Goal: Check status: Check status

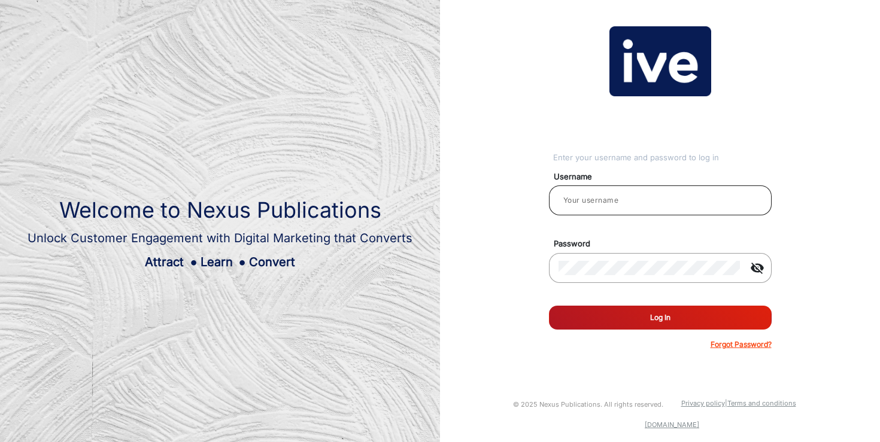
click at [678, 198] on input "email" at bounding box center [659, 200] width 203 height 14
type input "[PERSON_NAME]"
click at [674, 320] on button "Log In" at bounding box center [660, 318] width 223 height 24
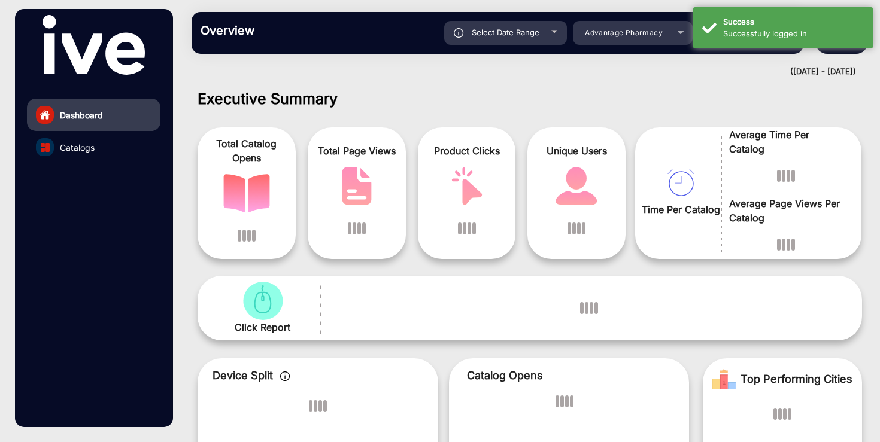
scroll to position [9, 0]
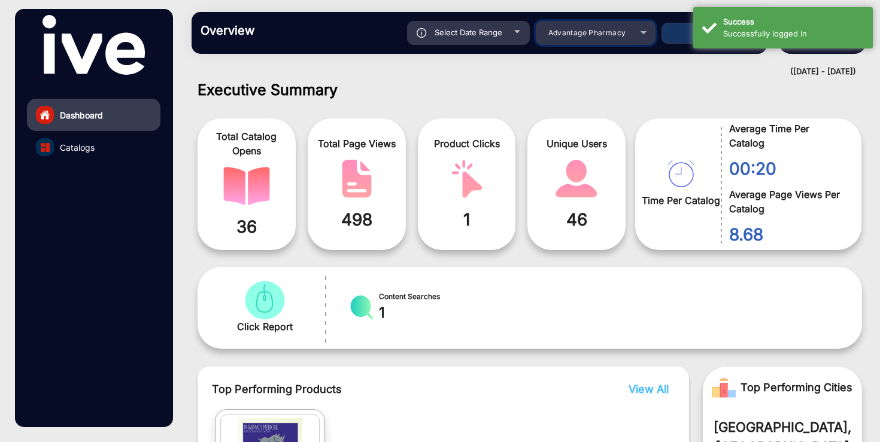
click at [628, 28] on div "Advantage Pharmacy" at bounding box center [587, 33] width 96 height 14
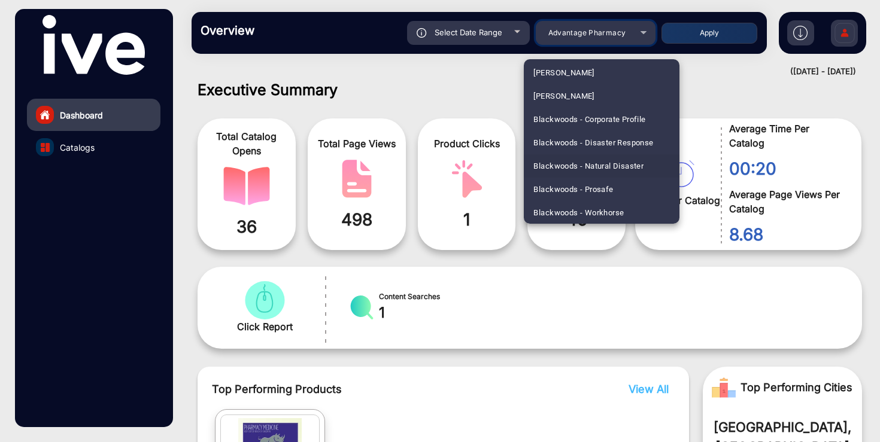
scroll to position [0, 0]
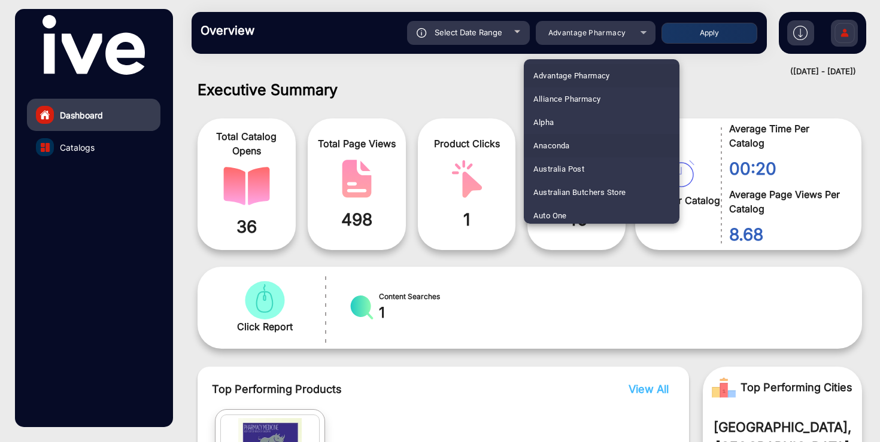
click at [575, 148] on mat-option "Anaconda" at bounding box center [602, 145] width 156 height 23
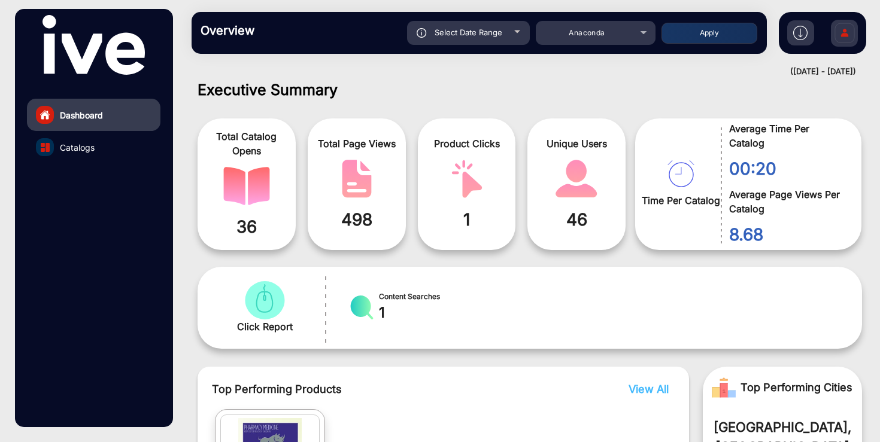
click at [473, 29] on span "Select Date Range" at bounding box center [468, 33] width 68 height 10
type input "[DATE]"
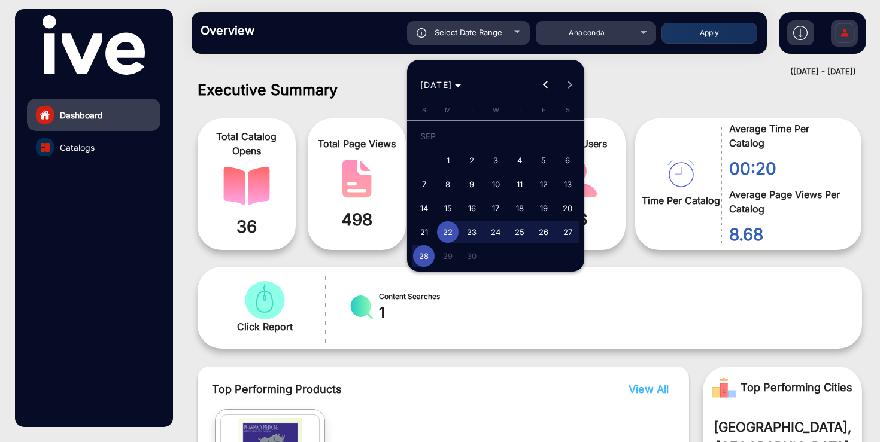
click at [453, 161] on span "1" at bounding box center [448, 161] width 22 height 22
type input "[DATE]"
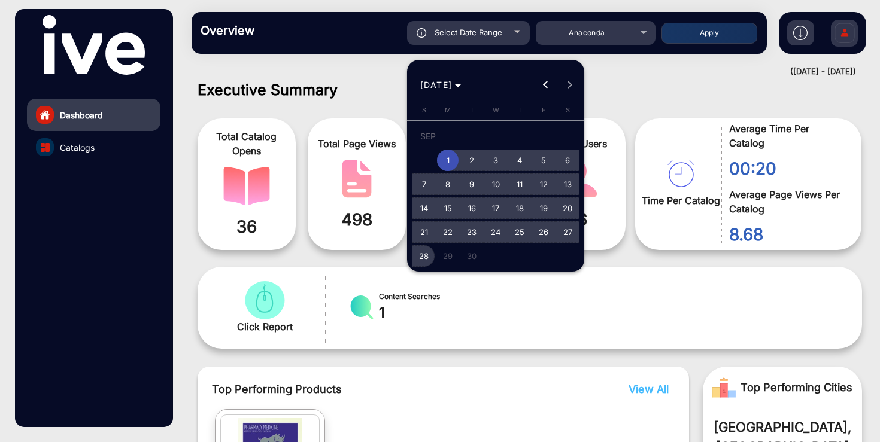
click at [424, 259] on span "28" at bounding box center [424, 256] width 22 height 22
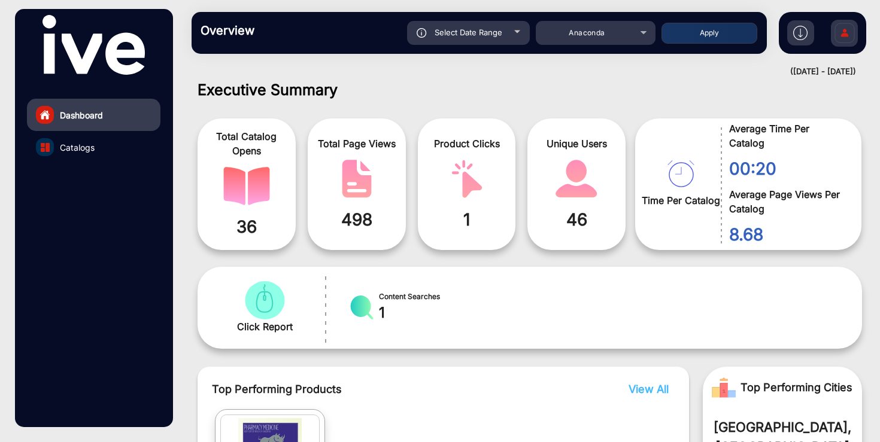
type input "[DATE]"
click at [718, 38] on button "Apply" at bounding box center [709, 33] width 96 height 21
type input "[DATE]"
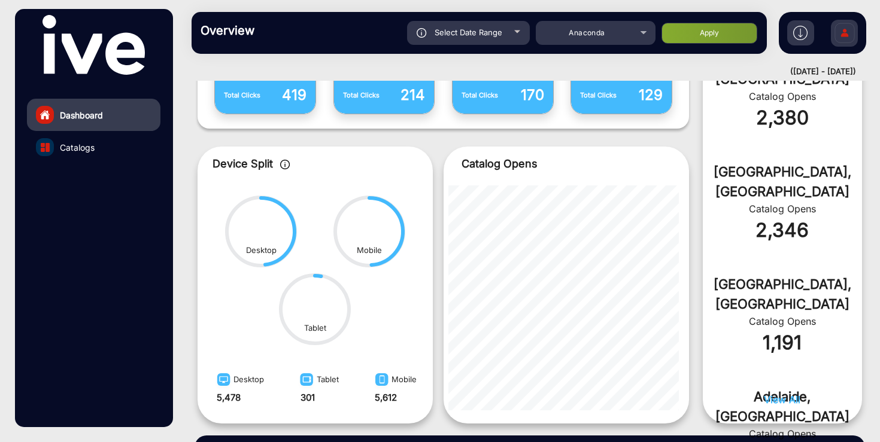
scroll to position [547, 0]
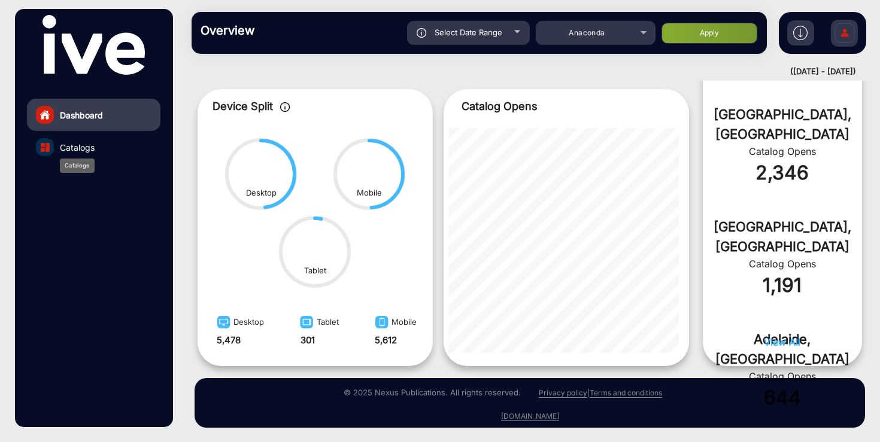
click at [78, 149] on span "Catalogs" at bounding box center [77, 147] width 35 height 13
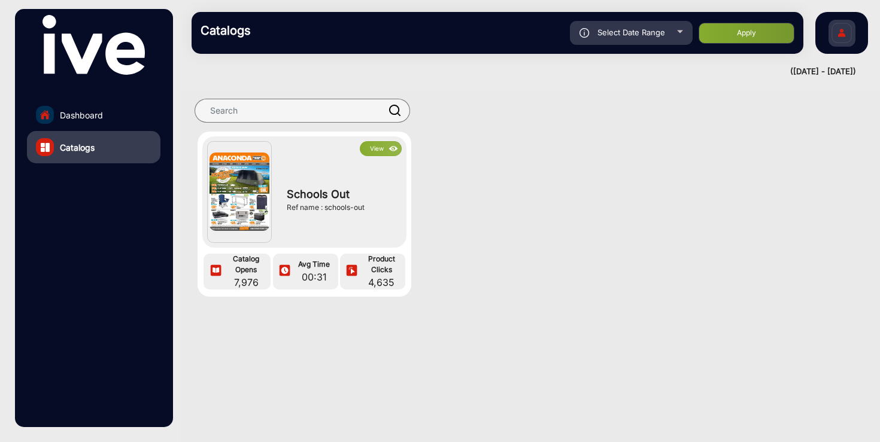
click at [377, 145] on button "View" at bounding box center [381, 148] width 42 height 15
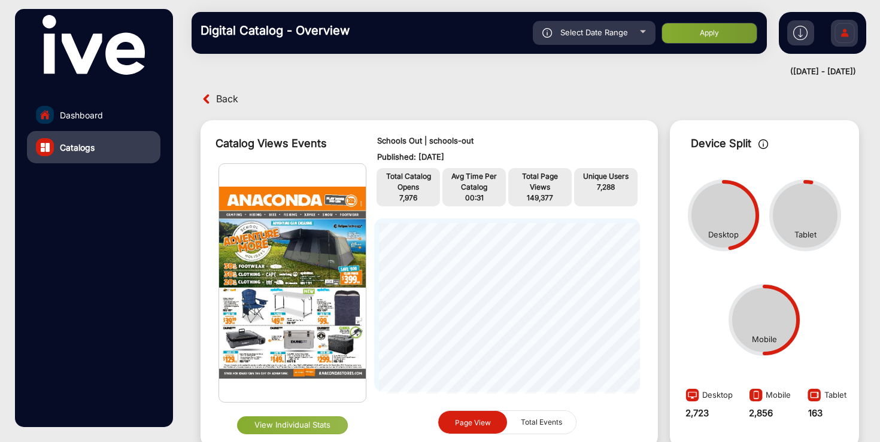
scroll to position [243, 0]
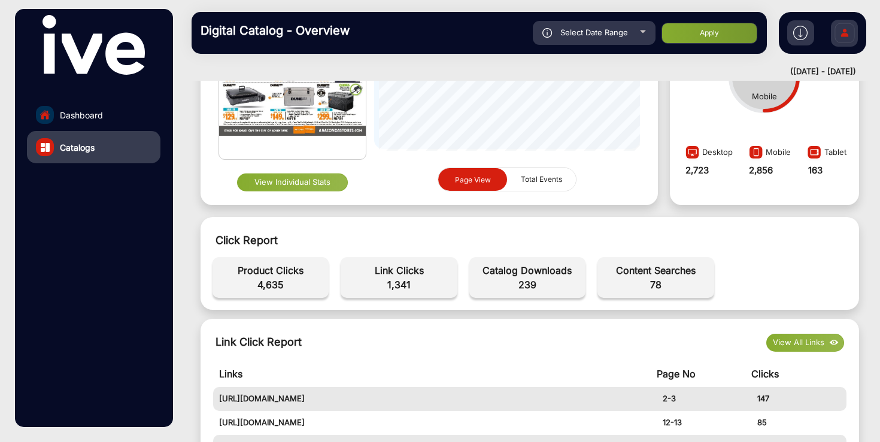
click at [313, 182] on button "View Individual Stats" at bounding box center [292, 183] width 111 height 18
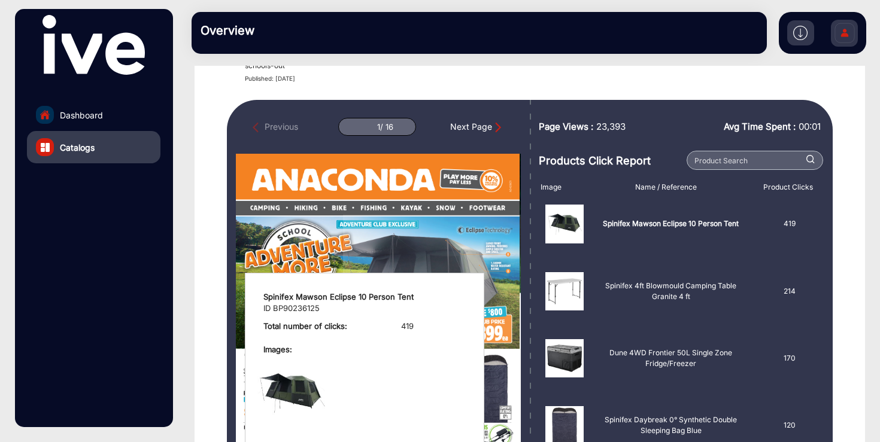
scroll to position [59, 0]
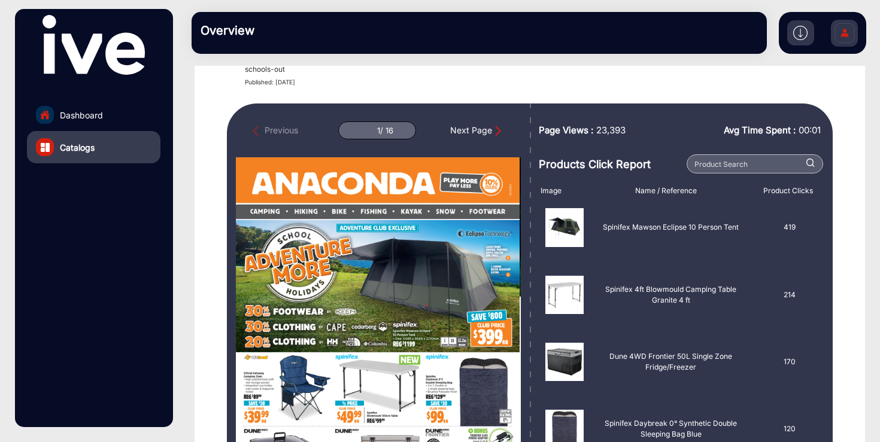
click at [477, 127] on div "Next Page" at bounding box center [477, 130] width 54 height 13
type input "2"
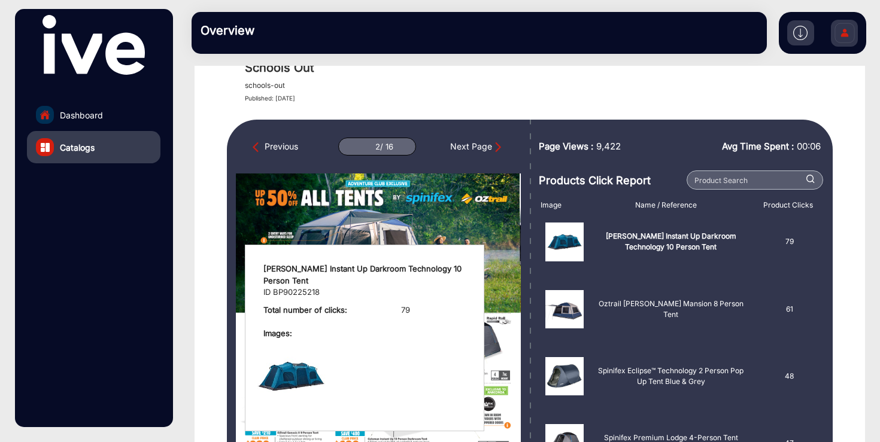
scroll to position [2, 0]
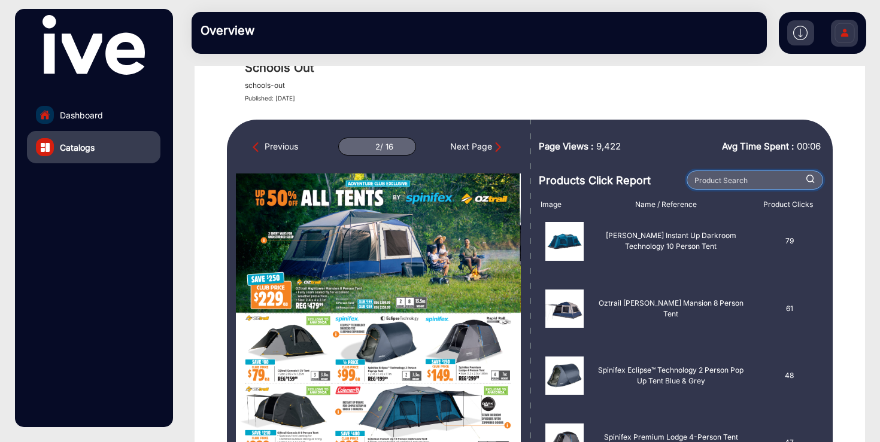
click at [718, 183] on input "text" at bounding box center [754, 180] width 136 height 19
click at [663, 164] on div "Avg Time Spent : 00:06" at bounding box center [739, 148] width 173 height 42
